Goal: Transaction & Acquisition: Obtain resource

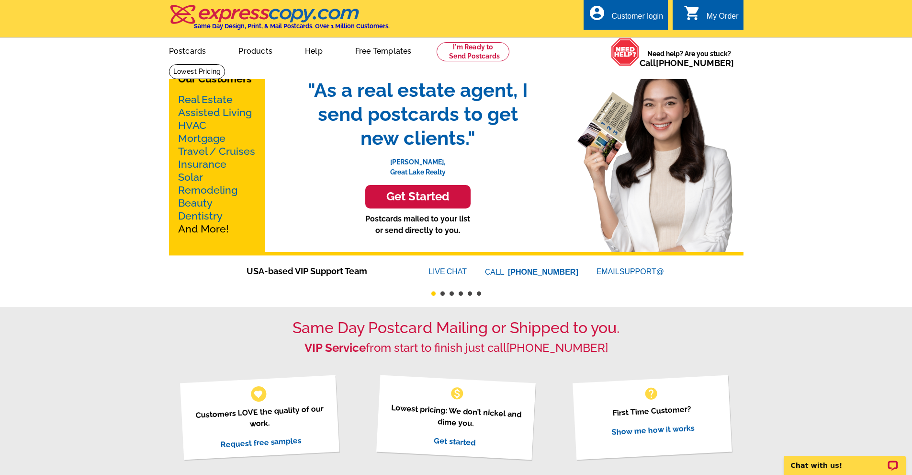
click at [204, 101] on link "Real Estate" at bounding box center [205, 99] width 55 height 12
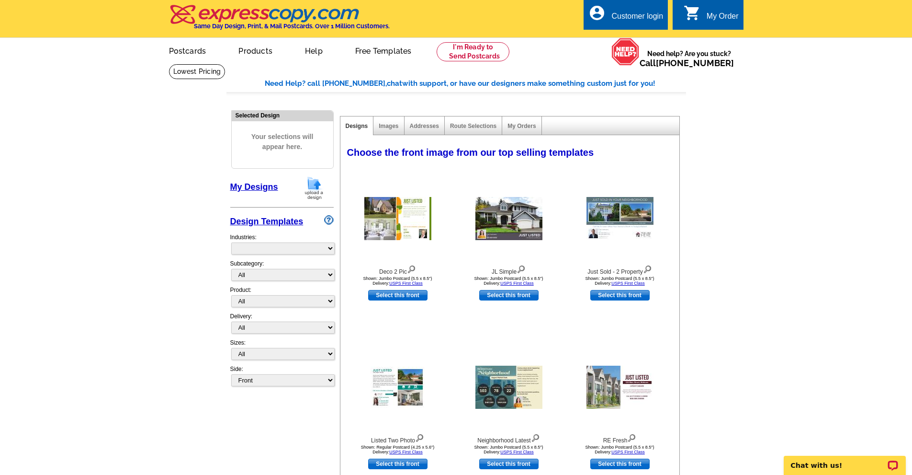
select select "785"
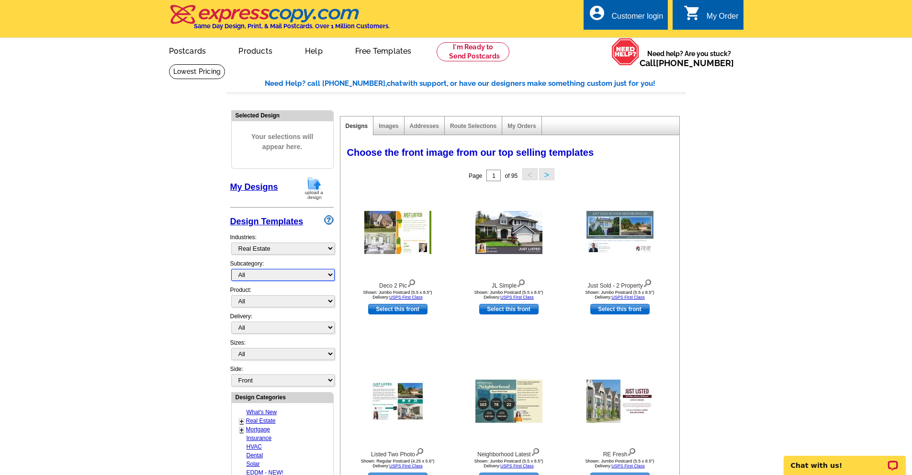
click at [297, 278] on select "All RE/MAX® Referrals Keller Williams® Berkshire Hathaway Home Services Century…" at bounding box center [282, 275] width 103 height 12
select select "807"
click at [231, 269] on select "All RE/MAX® Referrals Keller Williams® Berkshire Hathaway Home Services Century…" at bounding box center [282, 275] width 103 height 12
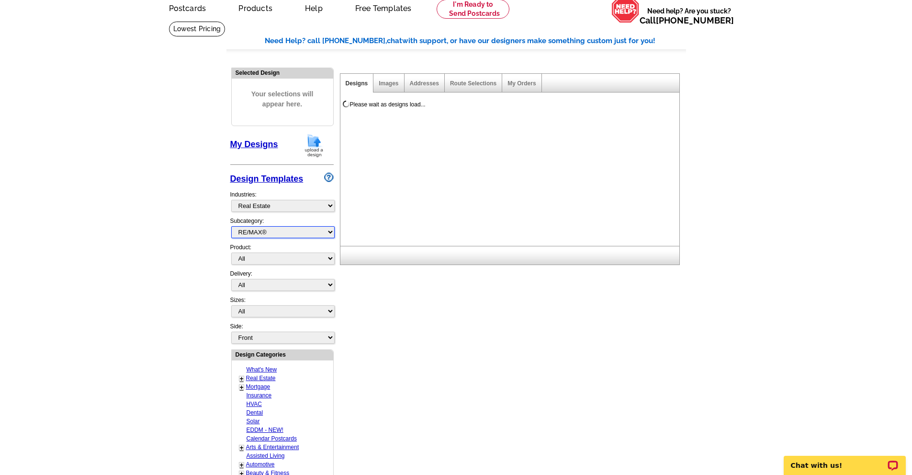
scroll to position [96, 0]
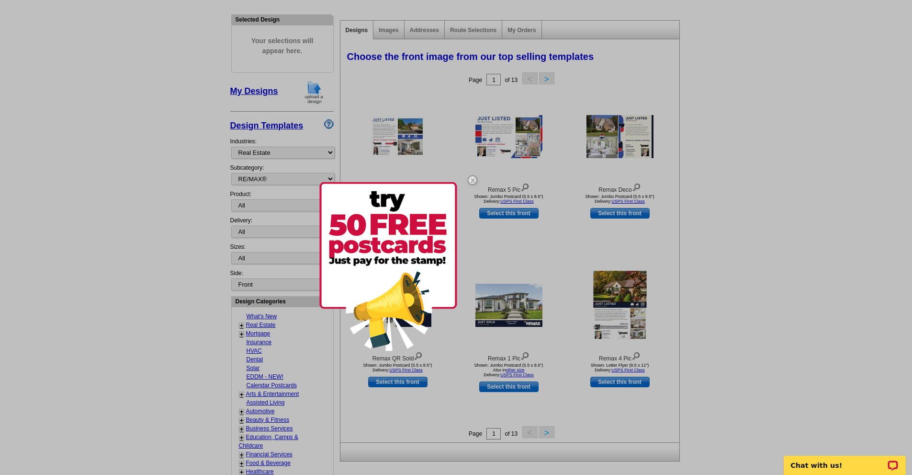
click at [472, 180] on img at bounding box center [473, 180] width 28 height 28
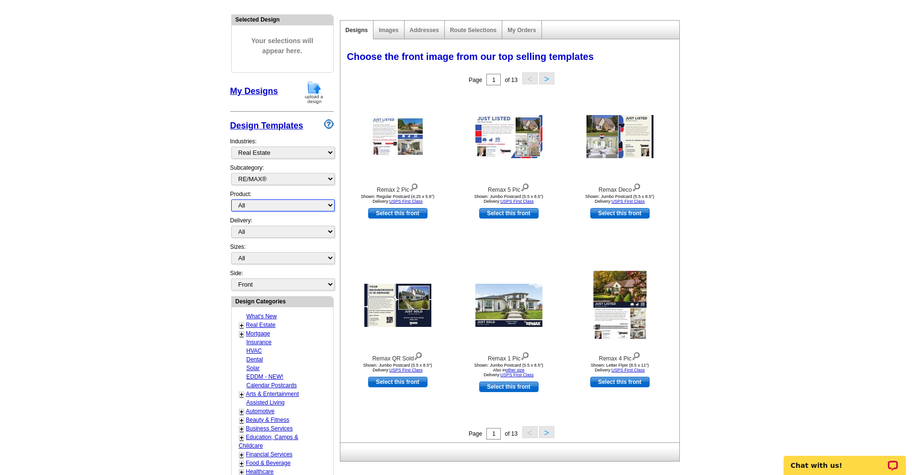
click at [325, 207] on select "All Postcards Letters and flyers Business Cards Door Hangers Greeting Cards" at bounding box center [282, 205] width 103 height 12
select select "1"
click at [231, 200] on select "All Postcards Letters and flyers Business Cards Door Hangers Greeting Cards" at bounding box center [282, 205] width 103 height 12
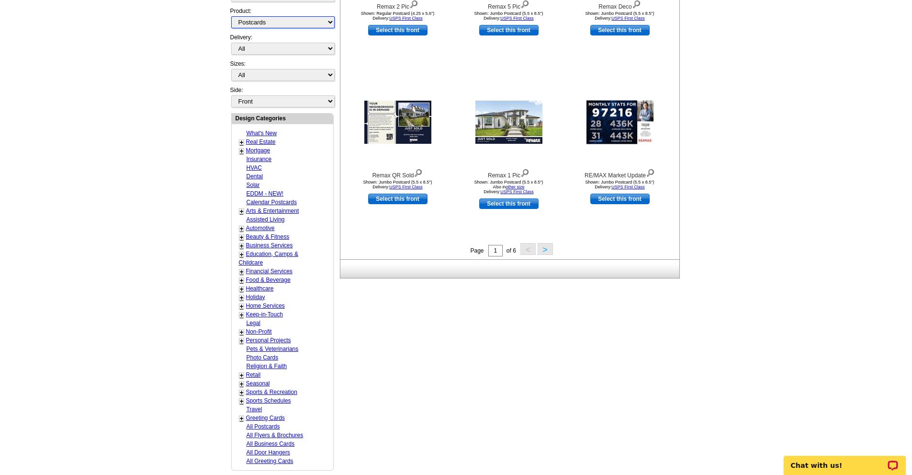
scroll to position [287, 0]
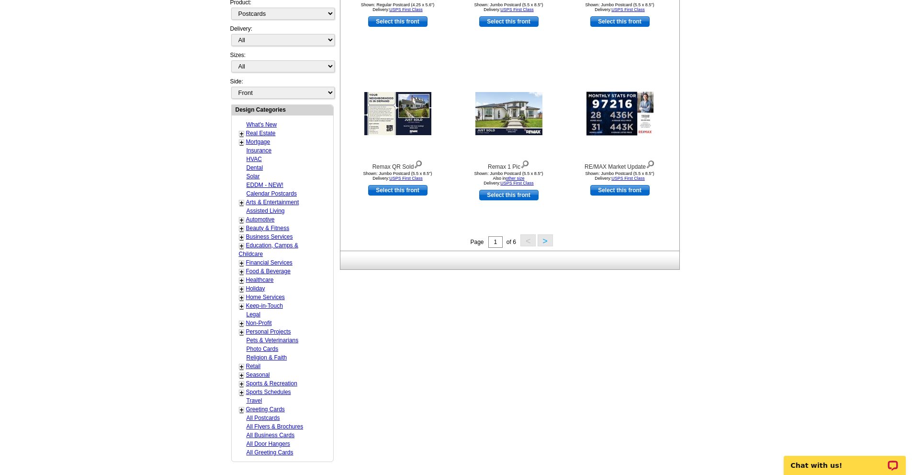
click at [240, 133] on link "+" at bounding box center [242, 134] width 4 height 8
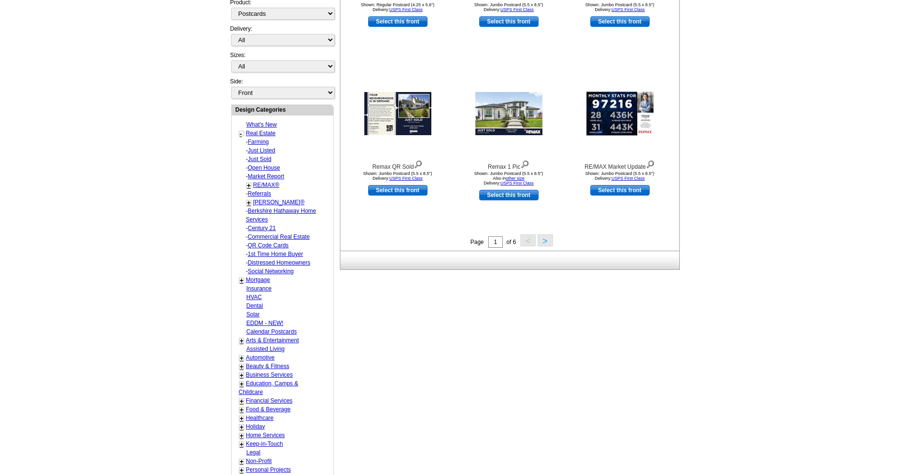
click at [268, 255] on link "1st Time Home Buyer" at bounding box center [275, 253] width 55 height 7
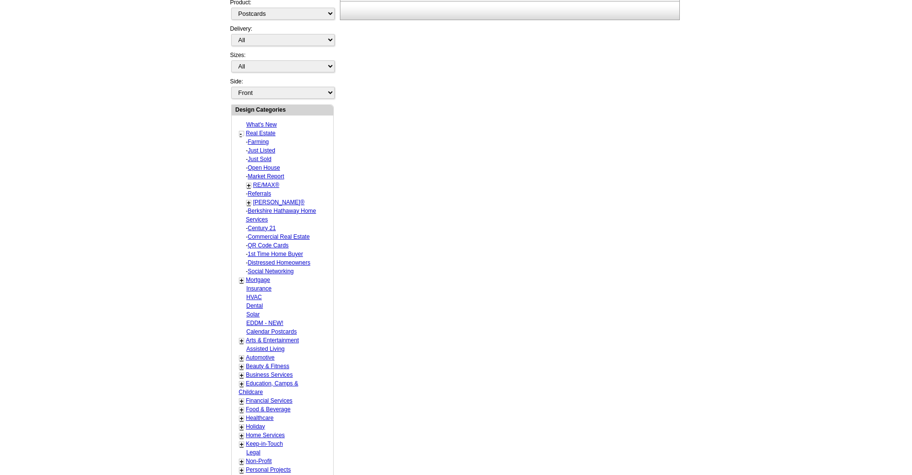
select select "786"
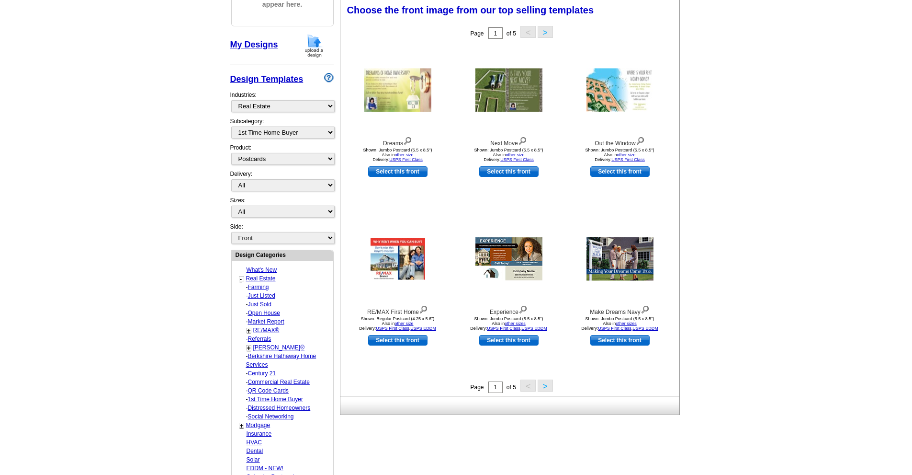
scroll to position [142, 0]
click at [546, 387] on button ">" at bounding box center [545, 386] width 15 height 12
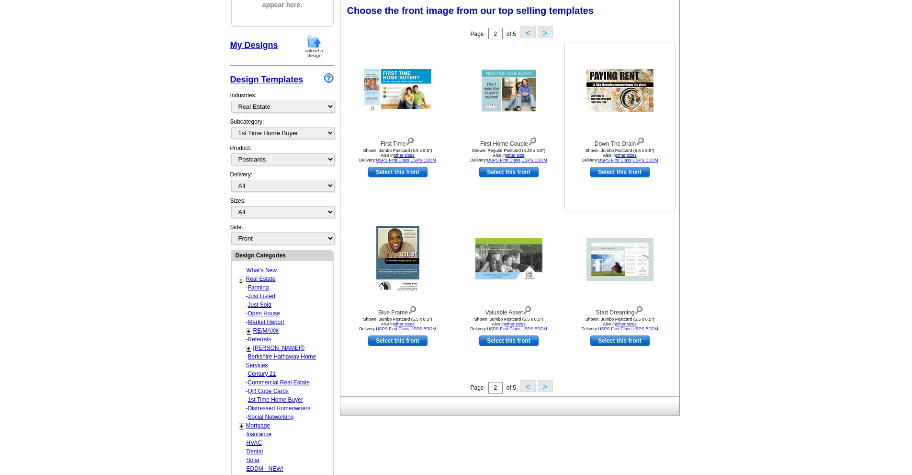
click at [624, 106] on img at bounding box center [620, 90] width 67 height 43
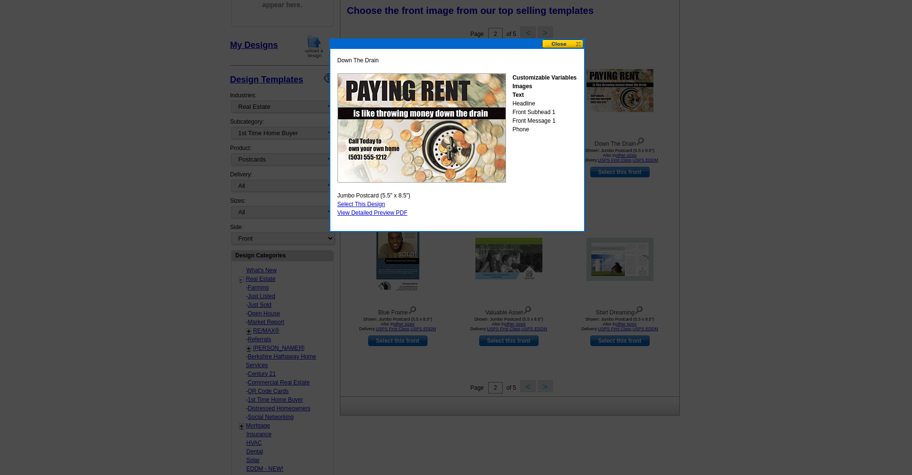
click at [579, 44] on button at bounding box center [563, 43] width 42 height 9
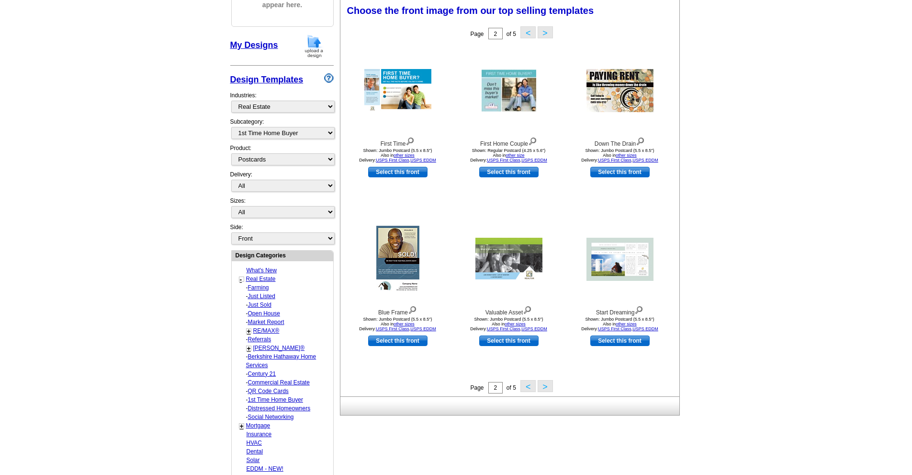
click at [546, 387] on button ">" at bounding box center [545, 386] width 15 height 12
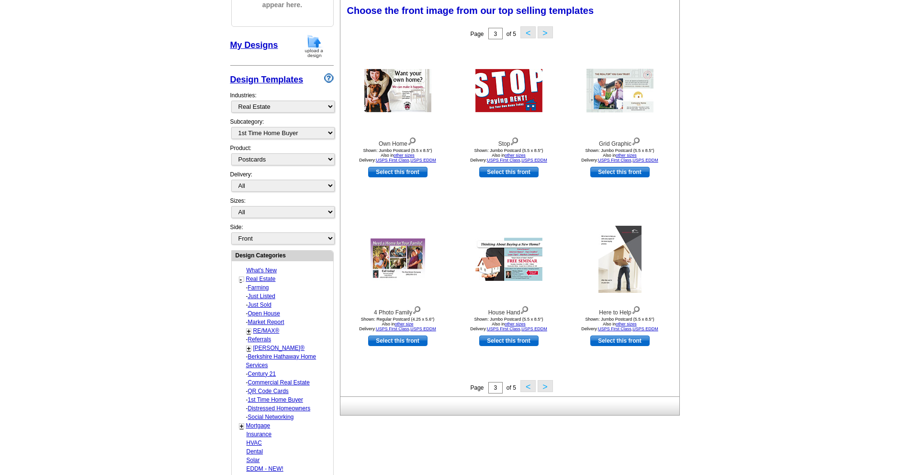
click at [545, 388] on button ">" at bounding box center [545, 386] width 15 height 12
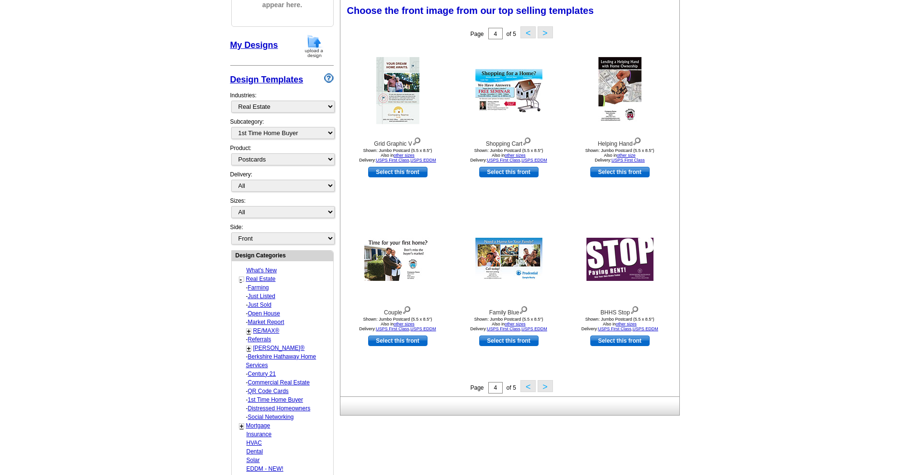
click at [545, 388] on button ">" at bounding box center [545, 386] width 15 height 12
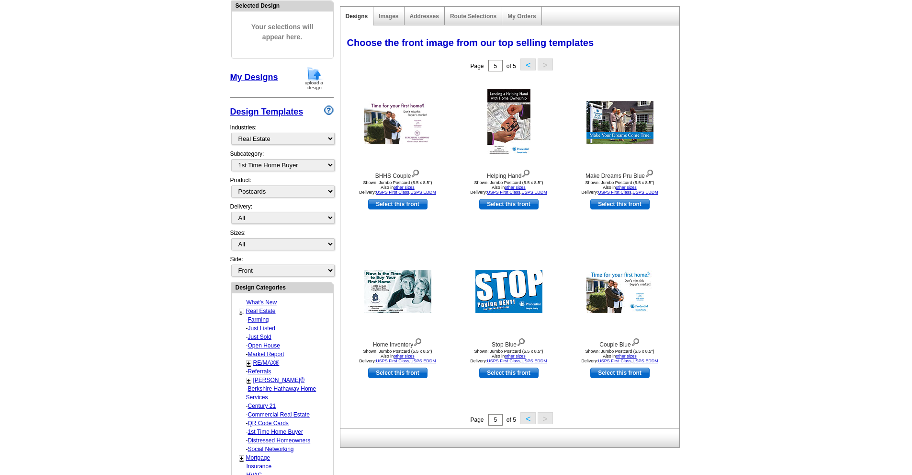
scroll to position [94, 0]
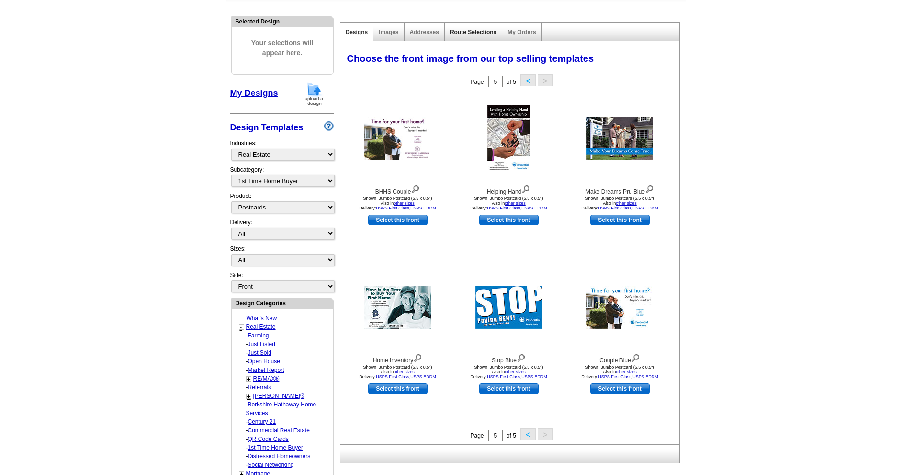
click at [464, 35] on link "Route Selections" at bounding box center [473, 32] width 46 height 7
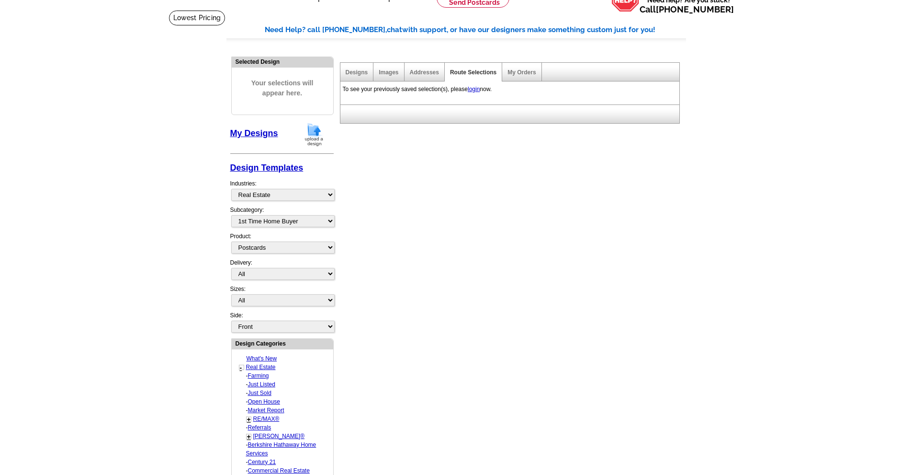
scroll to position [0, 0]
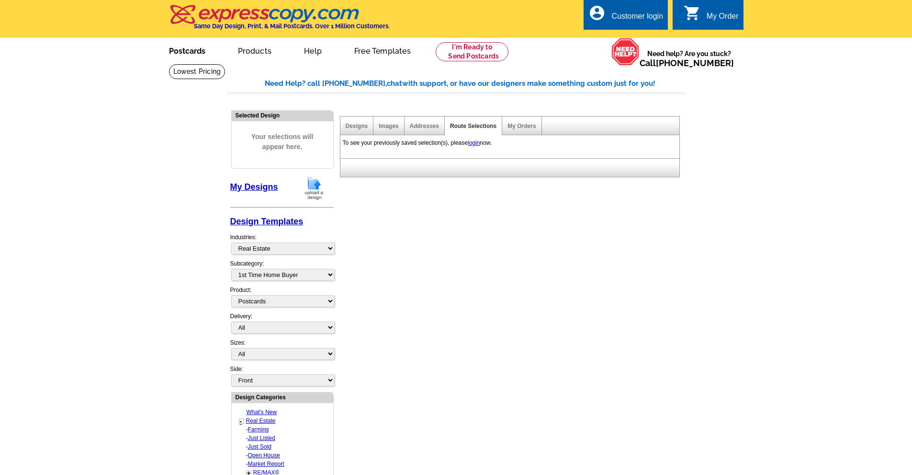
click at [188, 54] on link "Postcards" at bounding box center [187, 50] width 67 height 23
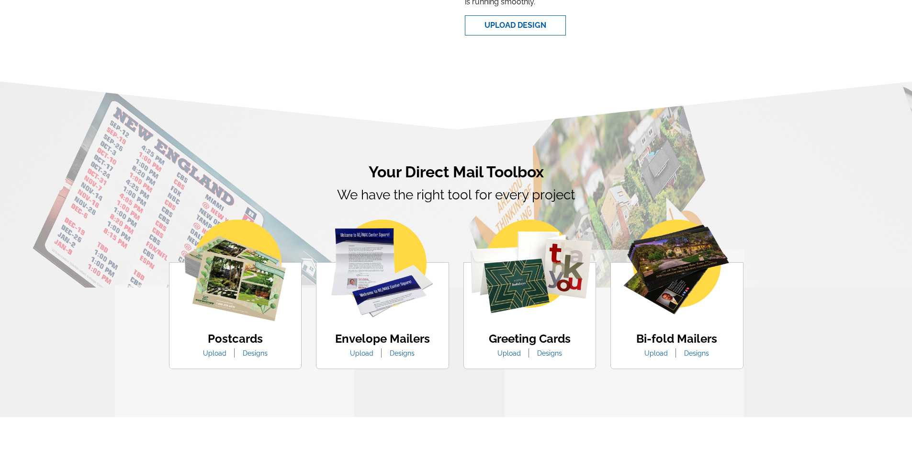
scroll to position [431, 0]
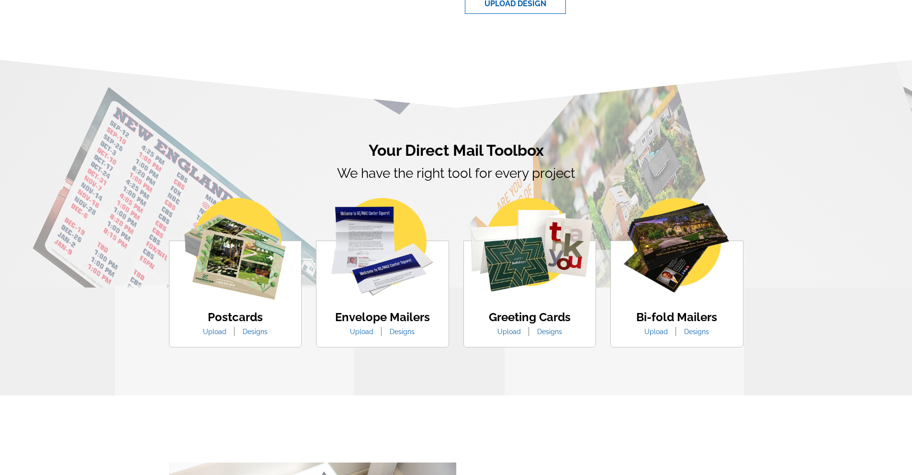
click at [243, 279] on img at bounding box center [235, 249] width 102 height 102
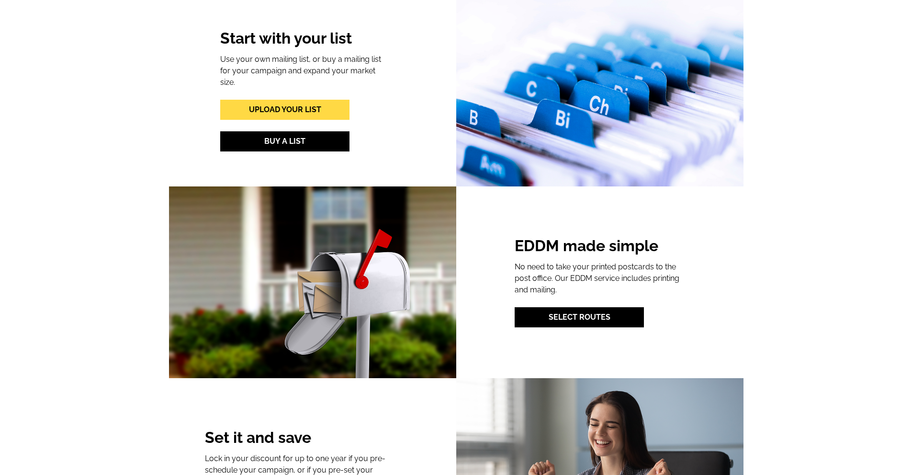
scroll to position [1101, 0]
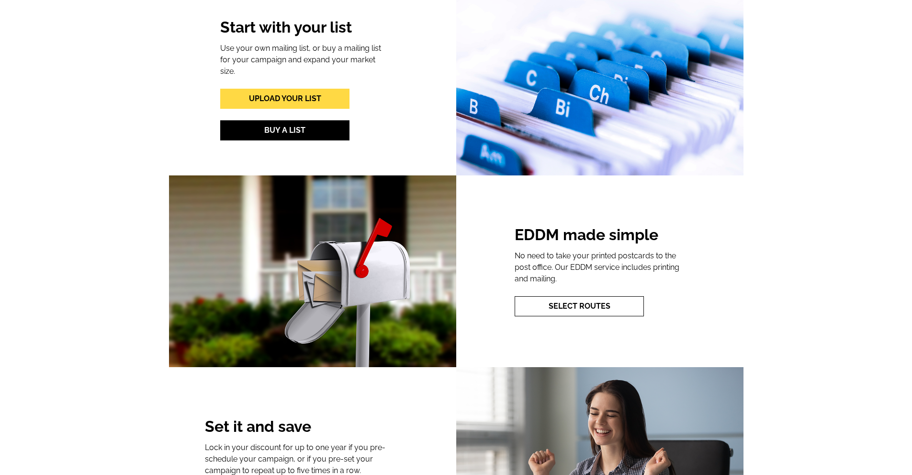
click at [558, 309] on link "Select Routes" at bounding box center [579, 306] width 129 height 20
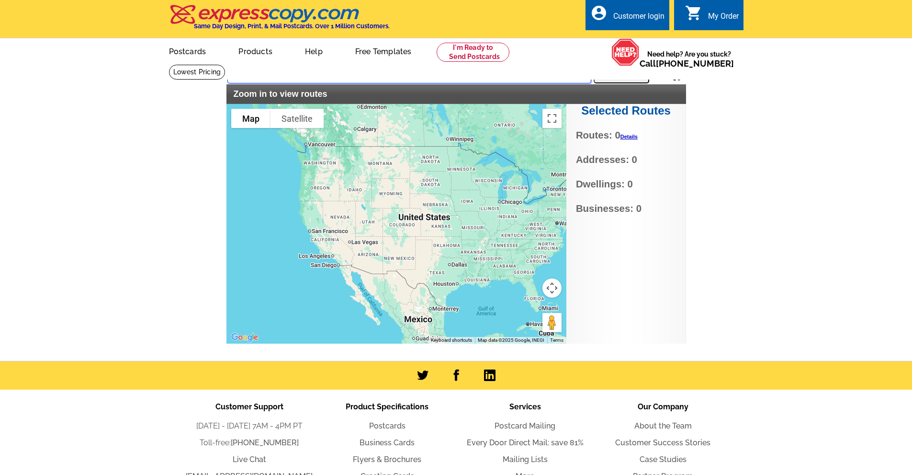
click at [303, 74] on input "text" at bounding box center [409, 74] width 364 height 17
type input "oak [GEOGRAPHIC_DATA], [GEOGRAPHIC_DATA]"
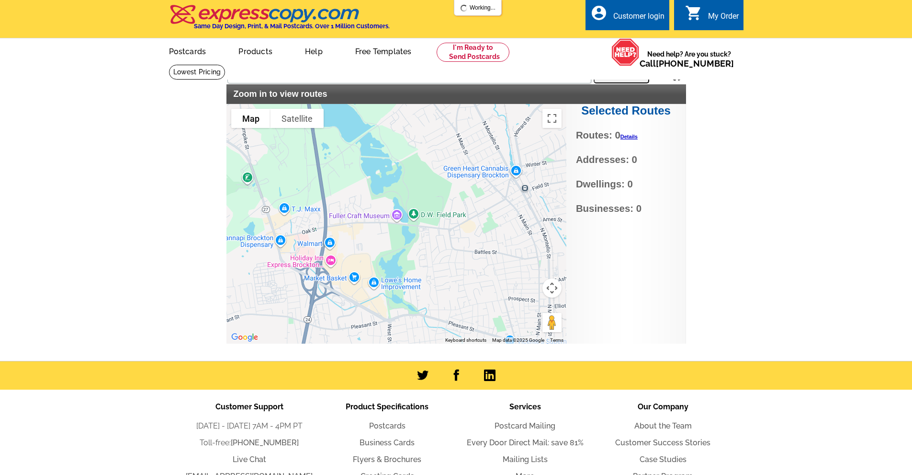
click at [621, 75] on button "Search" at bounding box center [622, 73] width 56 height 19
click at [630, 136] on link "Details" at bounding box center [629, 137] width 17 height 6
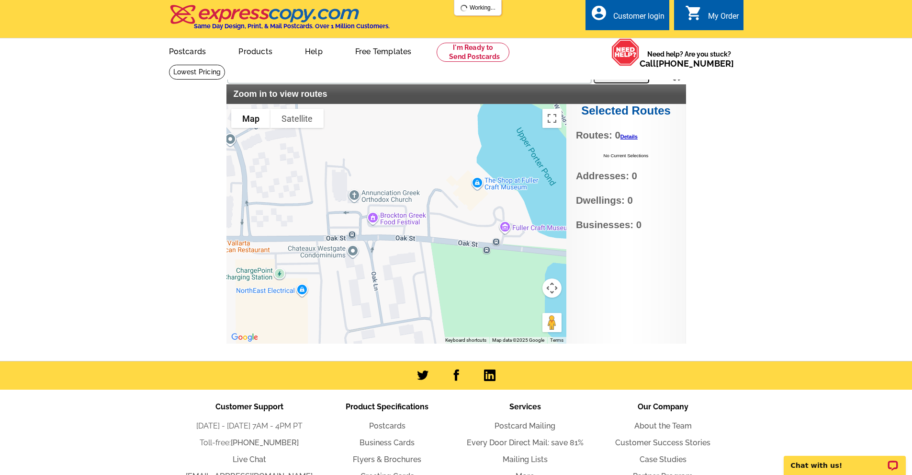
drag, startPoint x: 391, startPoint y: 252, endPoint x: 601, endPoint y: 249, distance: 209.8
click at [601, 249] on div "Settings Display PO Boxes oak st brockton, ma Search Zoom in to view routes Sel…" at bounding box center [456, 204] width 460 height 280
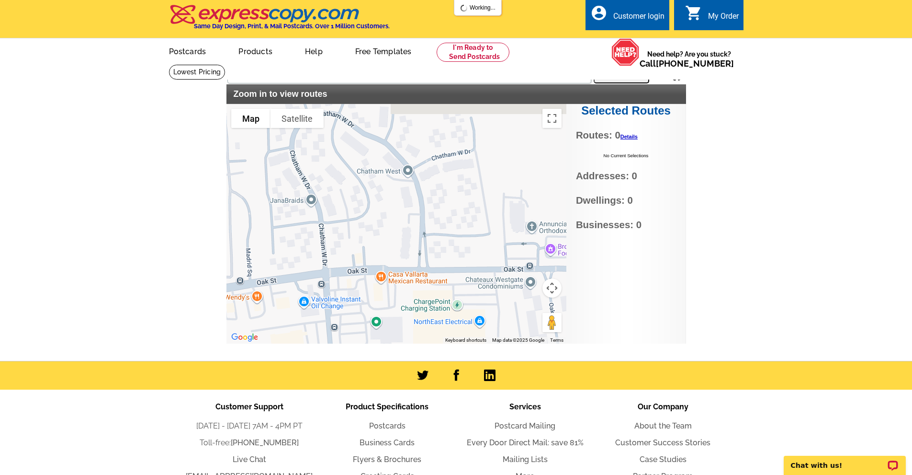
drag, startPoint x: 308, startPoint y: 225, endPoint x: 474, endPoint y: 264, distance: 170.4
click at [476, 266] on div at bounding box center [396, 223] width 340 height 239
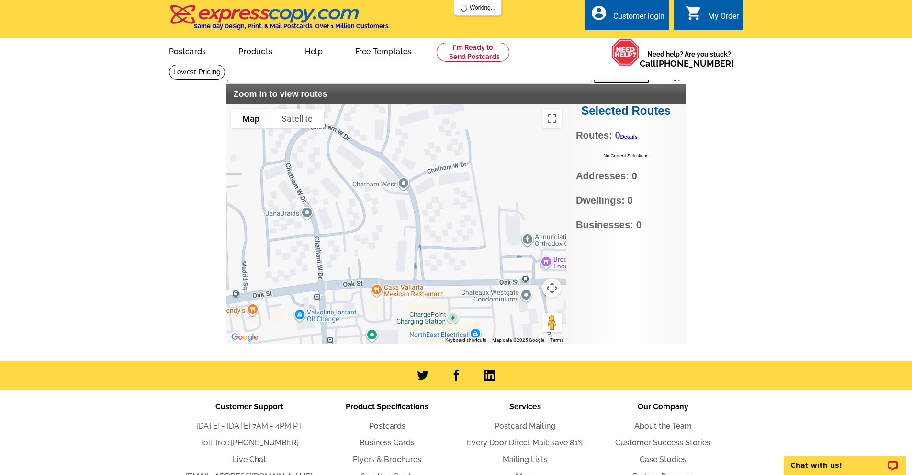
click at [386, 190] on div at bounding box center [396, 223] width 340 height 239
click at [399, 186] on div at bounding box center [396, 223] width 340 height 239
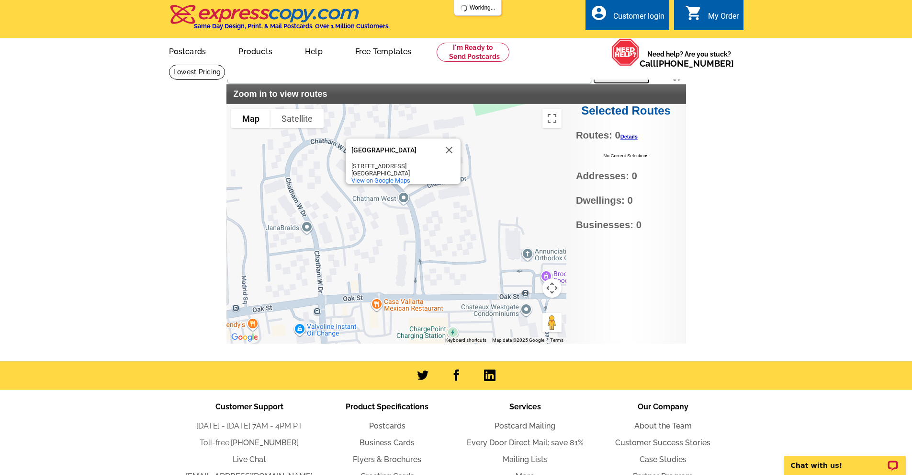
click at [402, 197] on div "Chatham West Chatham West 202 Chatham W Dr Brockton, MA 02301 View on Google Ma…" at bounding box center [396, 223] width 340 height 239
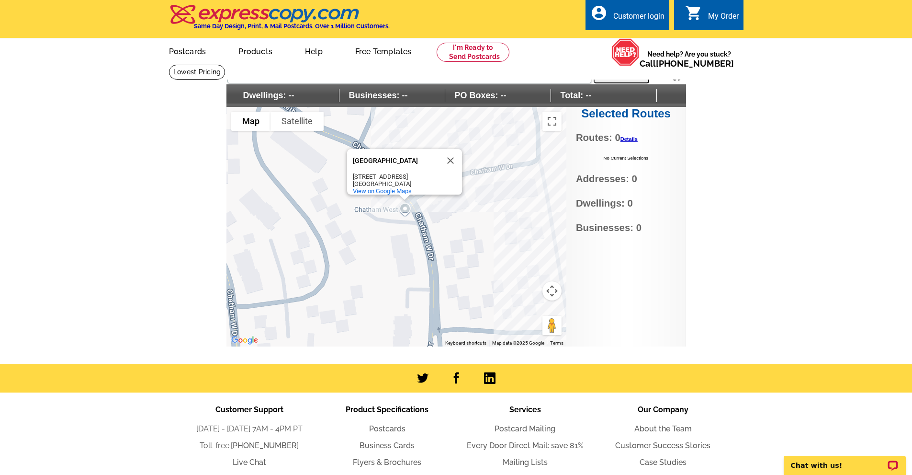
click at [629, 140] on link "Details" at bounding box center [629, 139] width 17 height 6
click at [635, 139] on link "Details" at bounding box center [629, 139] width 17 height 6
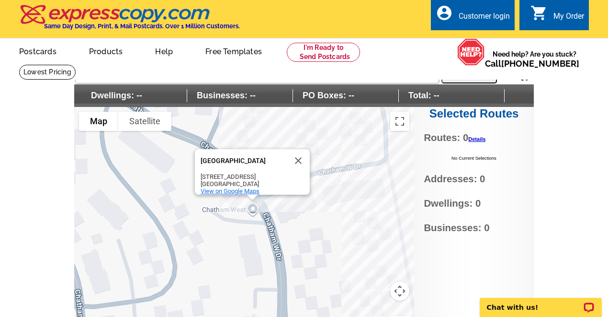
click at [281, 187] on div "View on Google Maps" at bounding box center [255, 190] width 109 height 7
click at [227, 157] on div "Chatham West" at bounding box center [244, 160] width 86 height 7
click at [253, 209] on div "Chatham West Chatham West 202 Chatham W Dr Brockton, MA 02301 View on Google Ma…" at bounding box center [244, 226] width 340 height 239
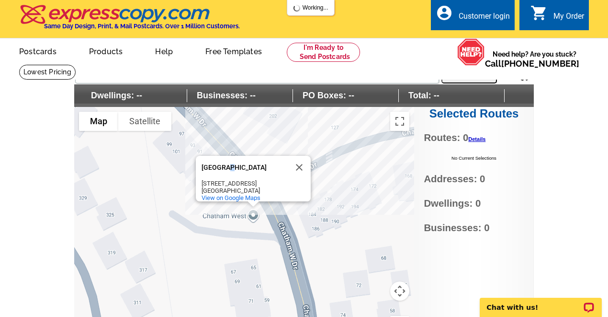
click at [286, 239] on div "Chatham West Chatham West 202 Chatham W Dr Brockton, MA 02301 View on Google Ma…" at bounding box center [244, 226] width 340 height 239
